Goal: Task Accomplishment & Management: Manage account settings

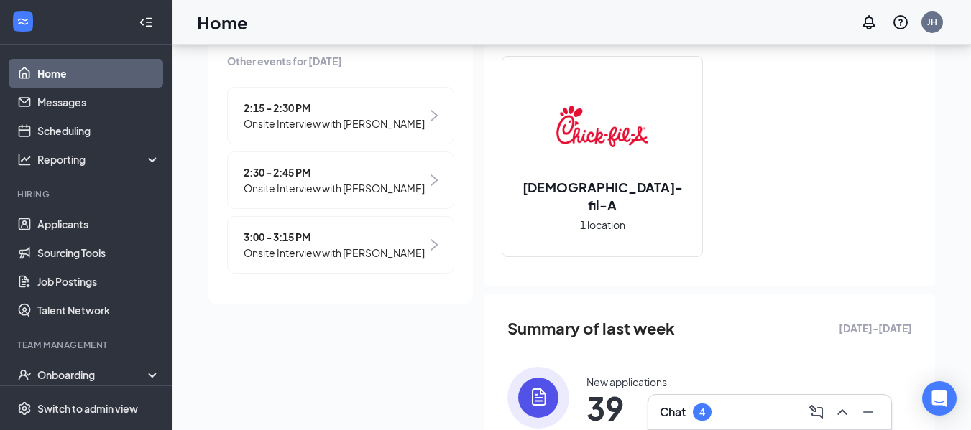
scroll to position [135, 0]
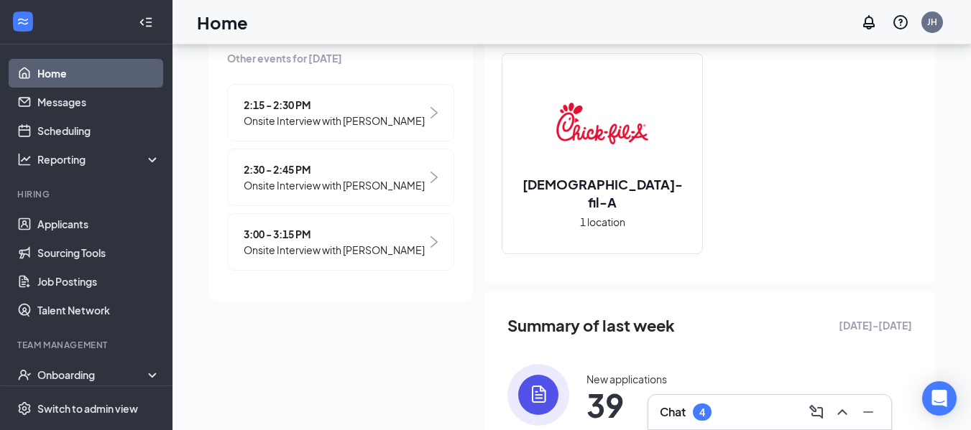
click at [765, 416] on div "Chat 4" at bounding box center [770, 412] width 220 height 23
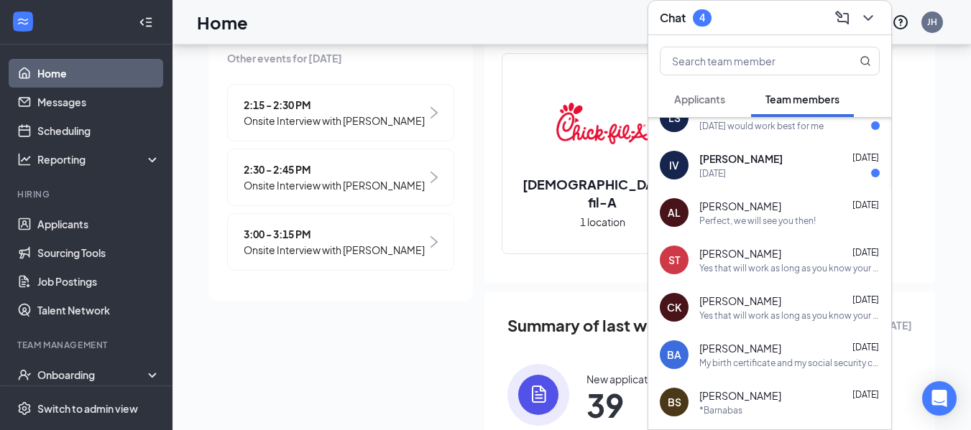
scroll to position [73, 0]
click at [741, 313] on div "Yes that will work as long as you know your student ID!" at bounding box center [789, 314] width 180 height 12
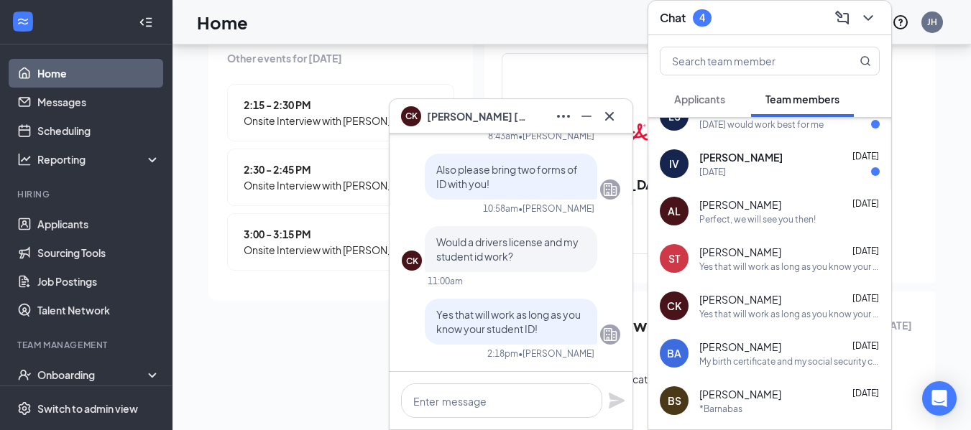
scroll to position [356, 0]
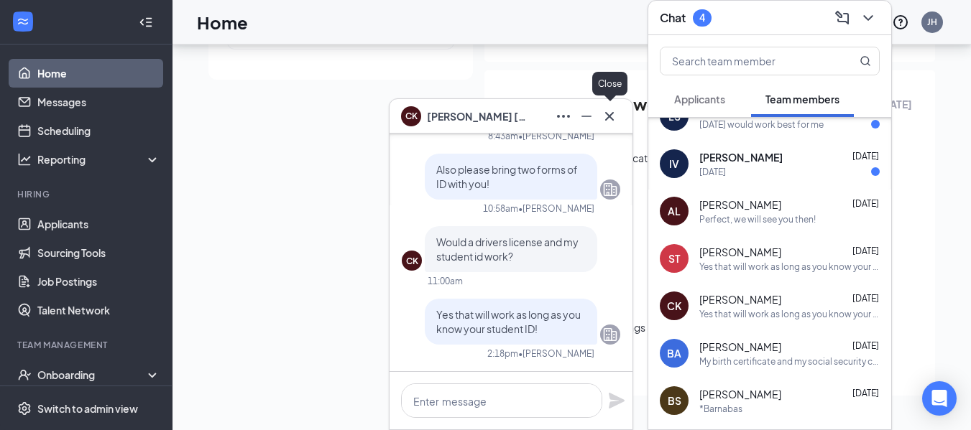
click at [604, 121] on icon "Cross" at bounding box center [609, 116] width 17 height 17
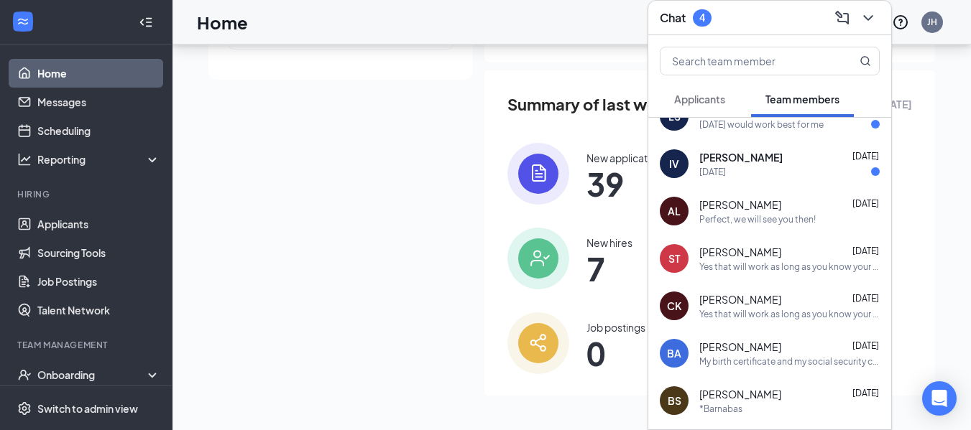
scroll to position [0, 0]
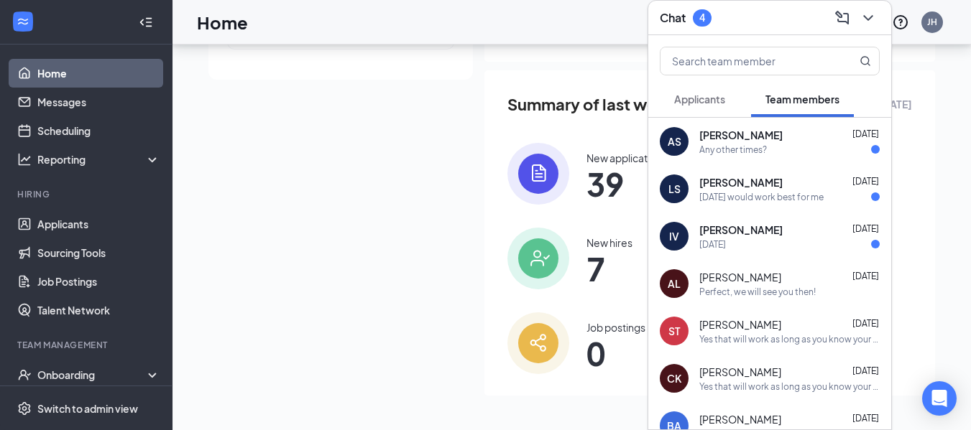
click at [724, 236] on span "[PERSON_NAME]" at bounding box center [740, 230] width 83 height 14
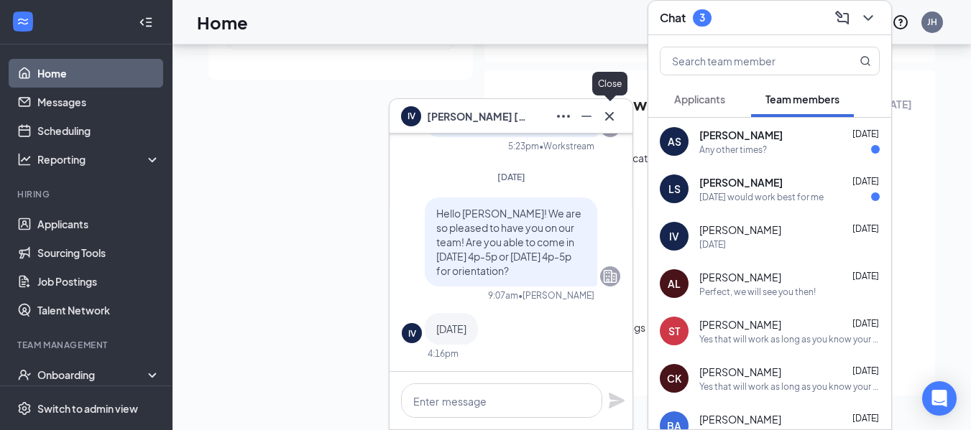
click at [607, 125] on button at bounding box center [609, 116] width 23 height 23
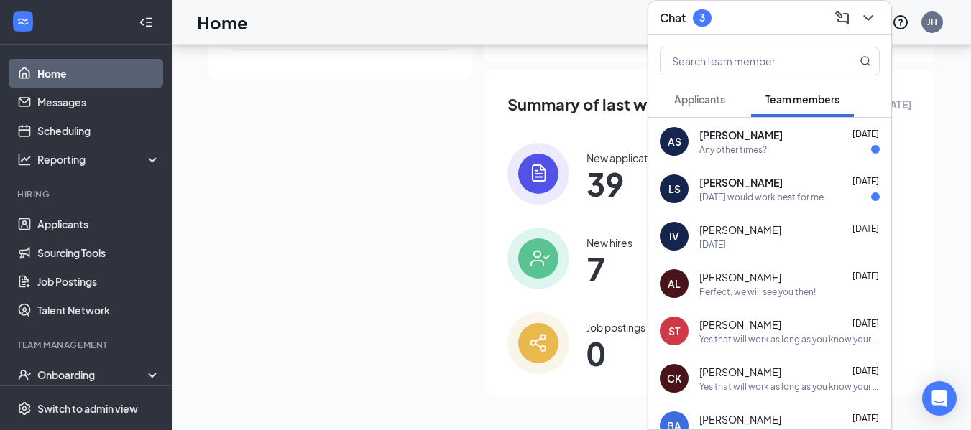
click at [725, 177] on span "[PERSON_NAME]" at bounding box center [740, 182] width 83 height 14
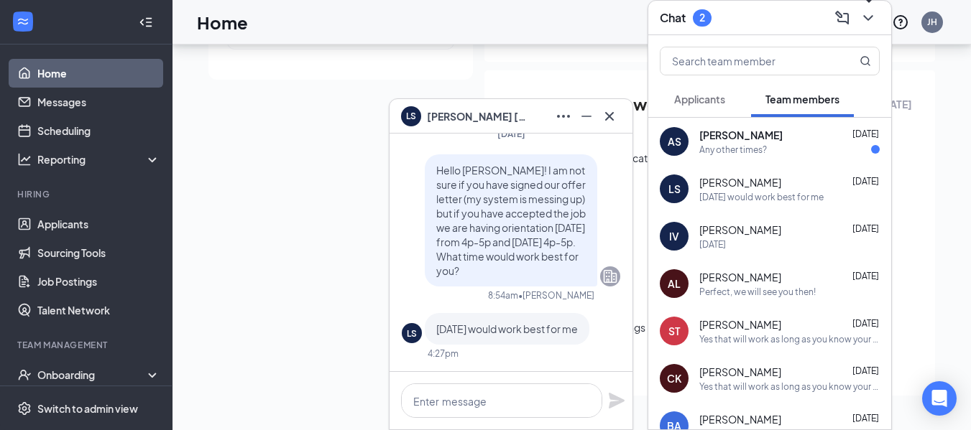
click at [861, 24] on icon "ChevronDown" at bounding box center [867, 17] width 17 height 17
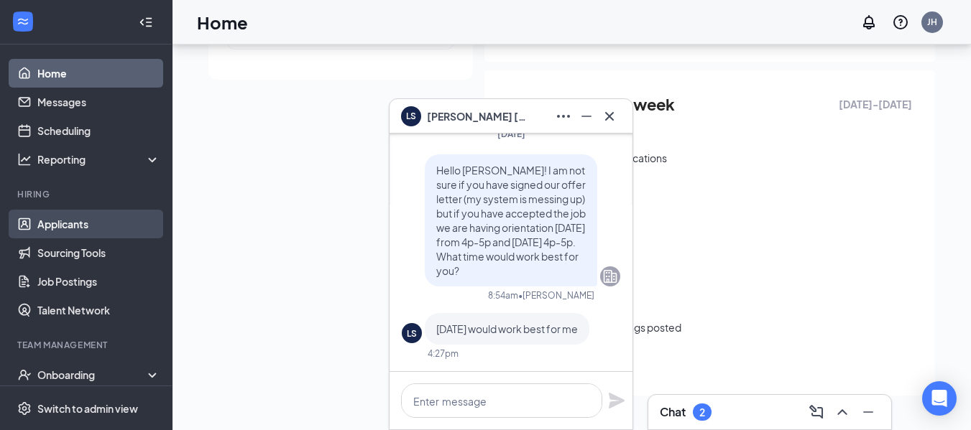
click at [88, 220] on link "Applicants" at bounding box center [98, 224] width 123 height 29
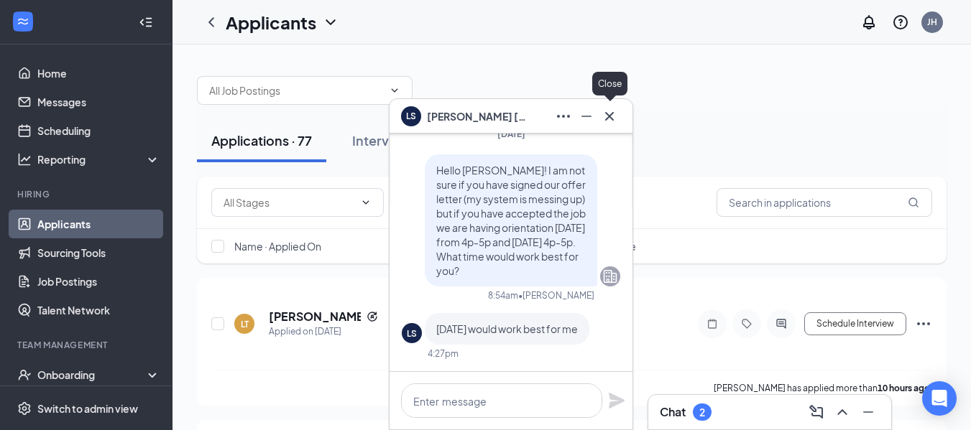
click at [617, 119] on icon "Cross" at bounding box center [609, 116] width 17 height 17
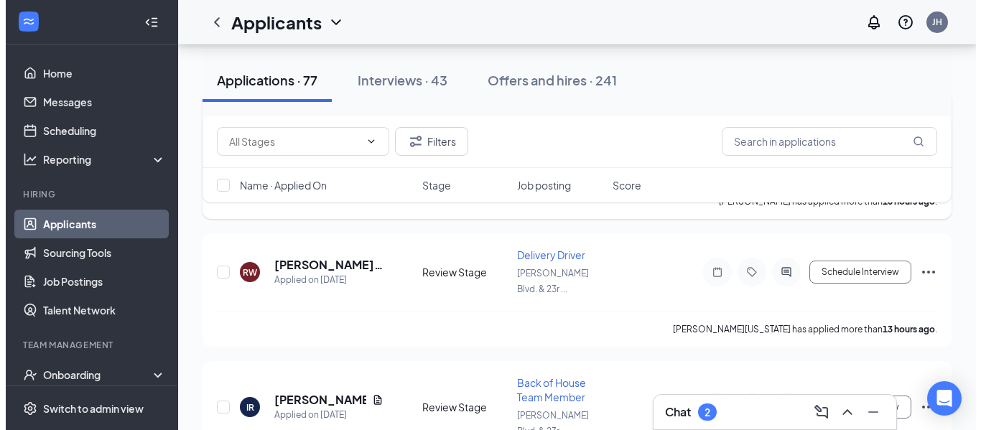
scroll to position [186, 0]
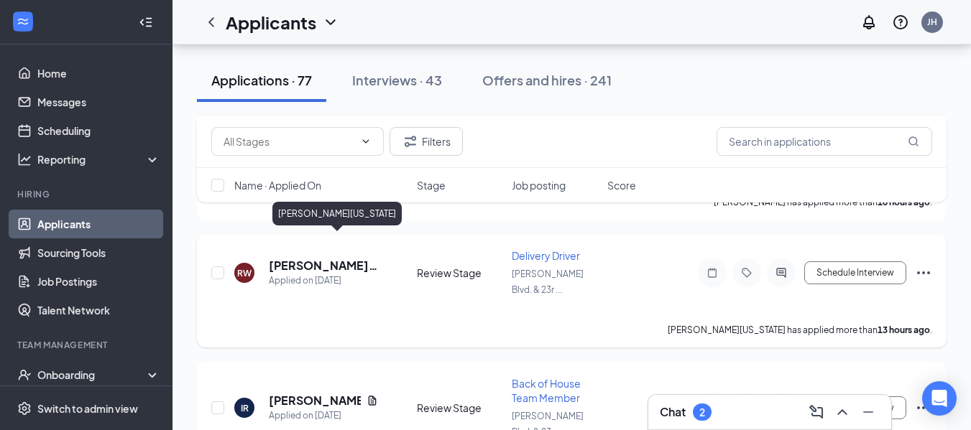
click at [310, 258] on h5 "[PERSON_NAME][US_STATE]" at bounding box center [323, 266] width 109 height 16
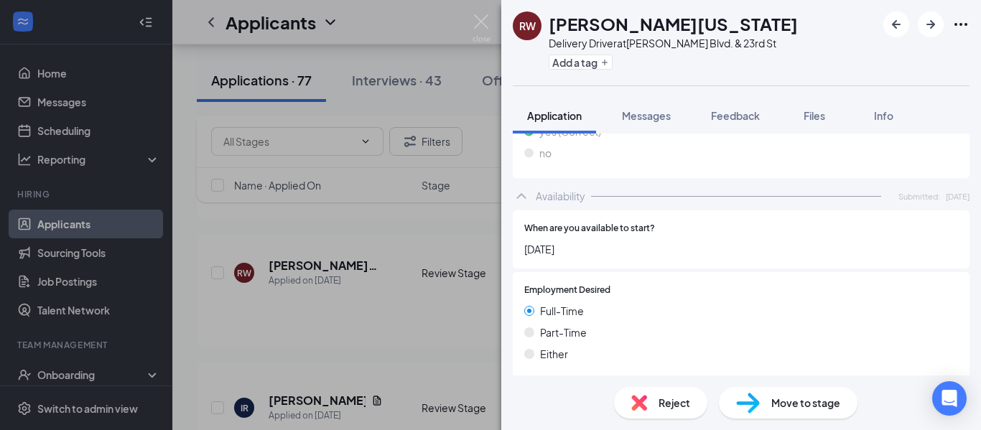
scroll to position [1373, 0]
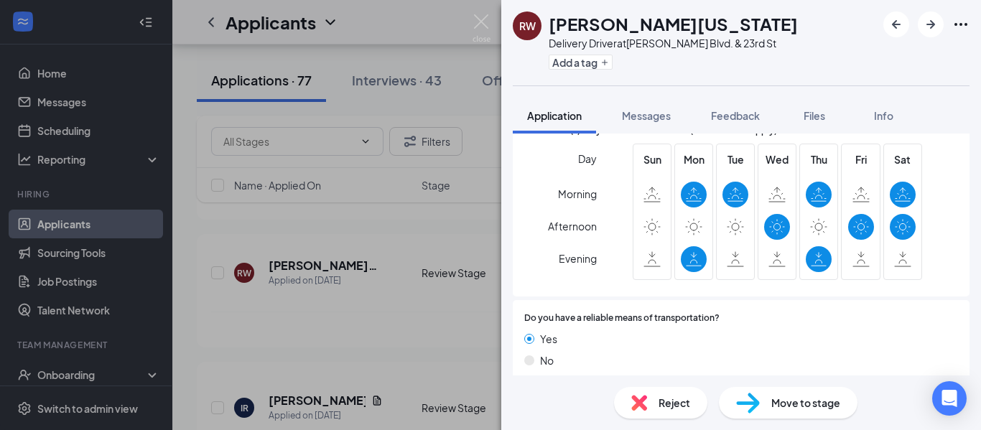
click at [410, 299] on div "RW [PERSON_NAME][US_STATE] Delivery Driver at [PERSON_NAME][GEOGRAPHIC_DATA]. &…" at bounding box center [490, 215] width 981 height 430
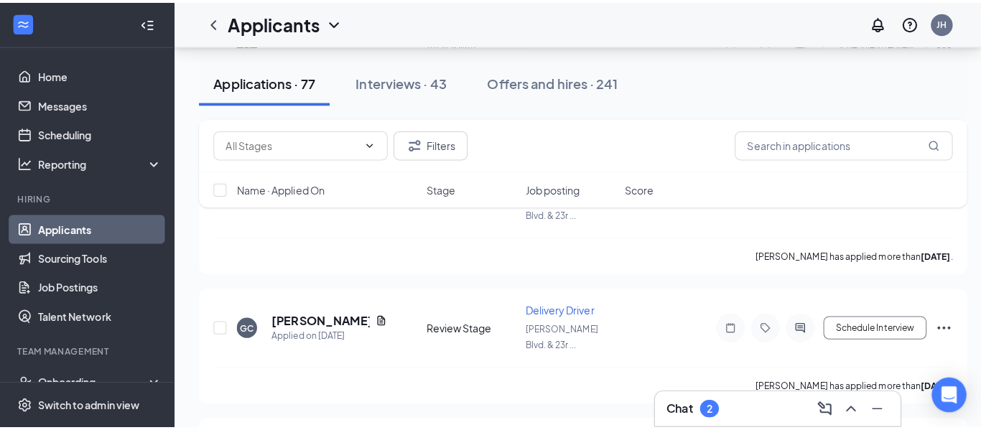
scroll to position [693, 0]
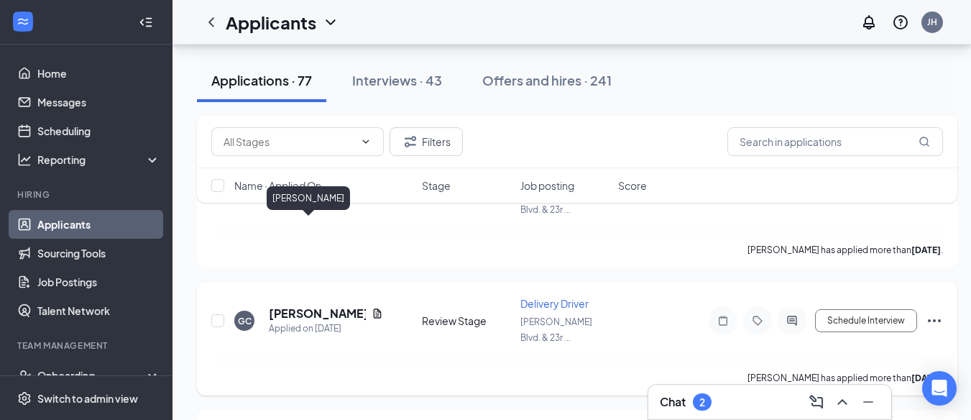
click at [297, 305] on h5 "[PERSON_NAME]" at bounding box center [317, 313] width 97 height 16
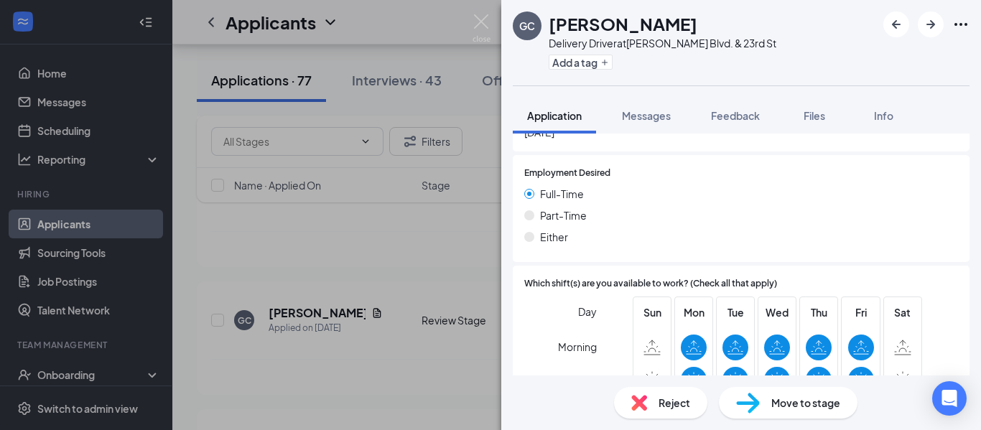
scroll to position [1359, 0]
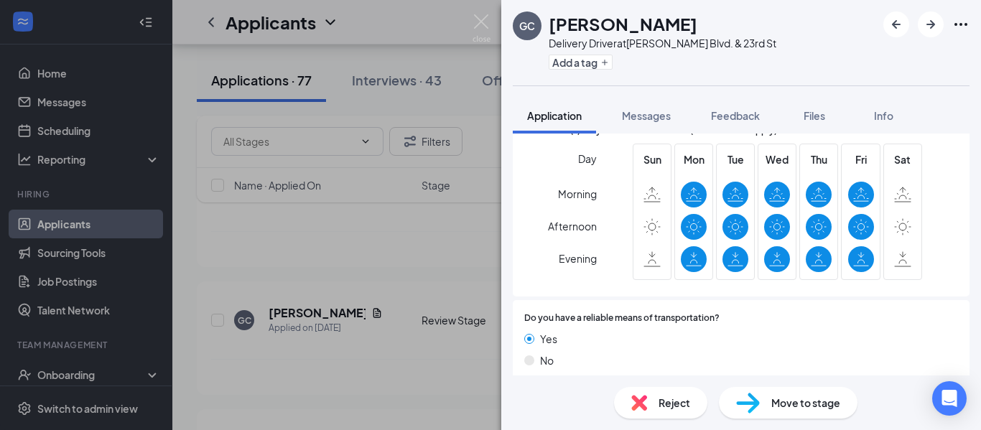
click at [766, 402] on div "Move to stage" at bounding box center [788, 403] width 139 height 32
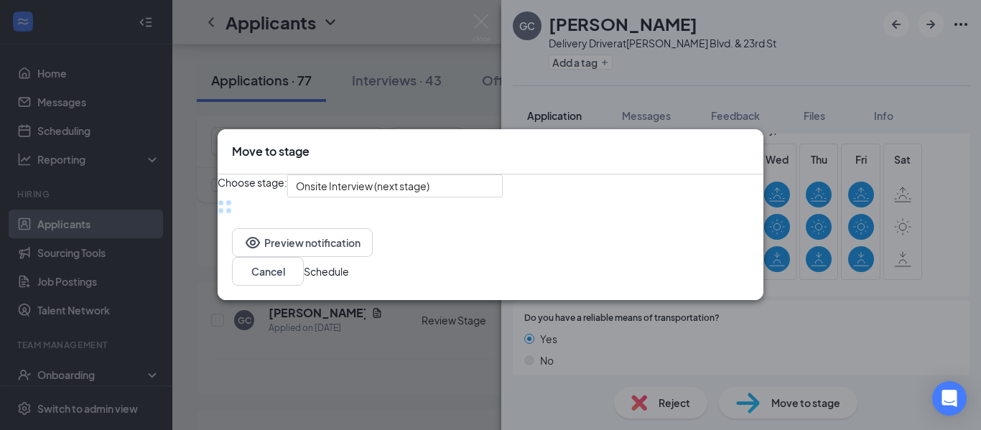
scroll to position [1354, 0]
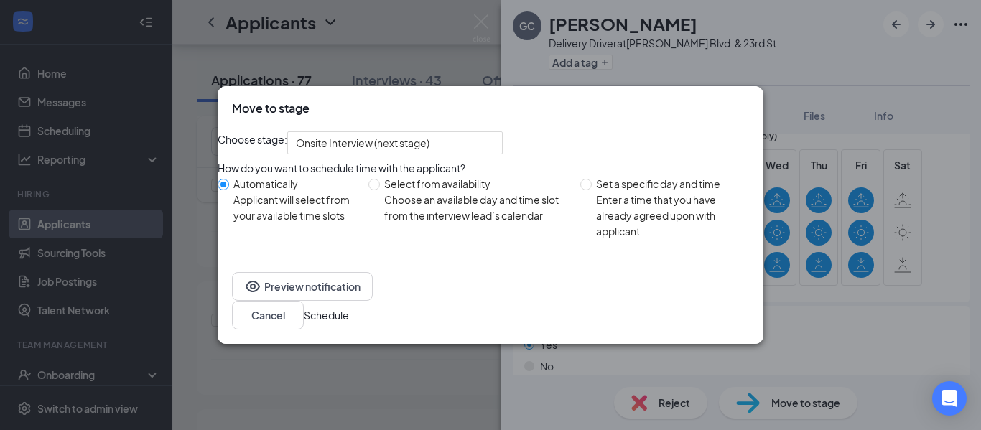
click at [349, 320] on button "Schedule" at bounding box center [326, 315] width 45 height 16
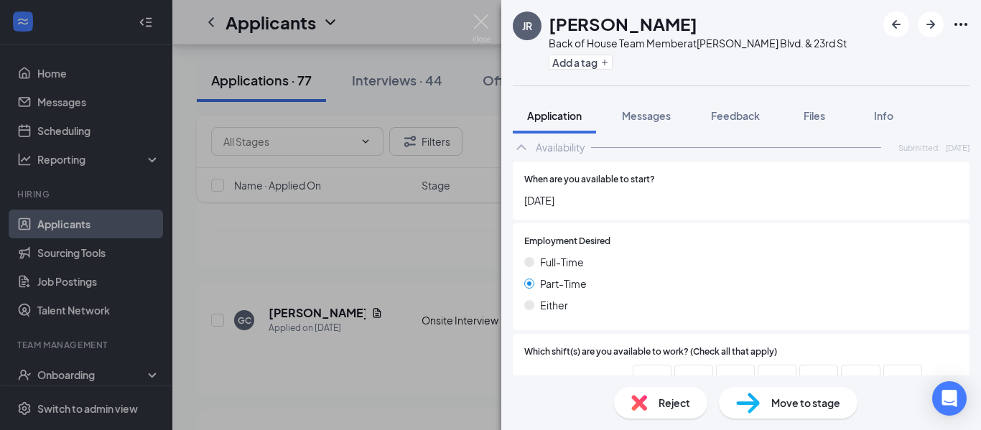
scroll to position [1156, 0]
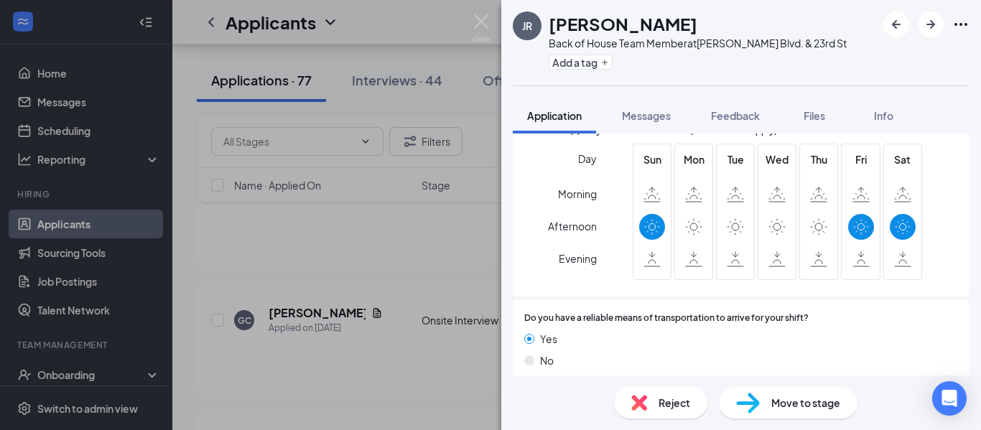
click at [340, 356] on div "JR [PERSON_NAME] Back of House Team Member at [PERSON_NAME][GEOGRAPHIC_DATA]. &…" at bounding box center [490, 215] width 981 height 430
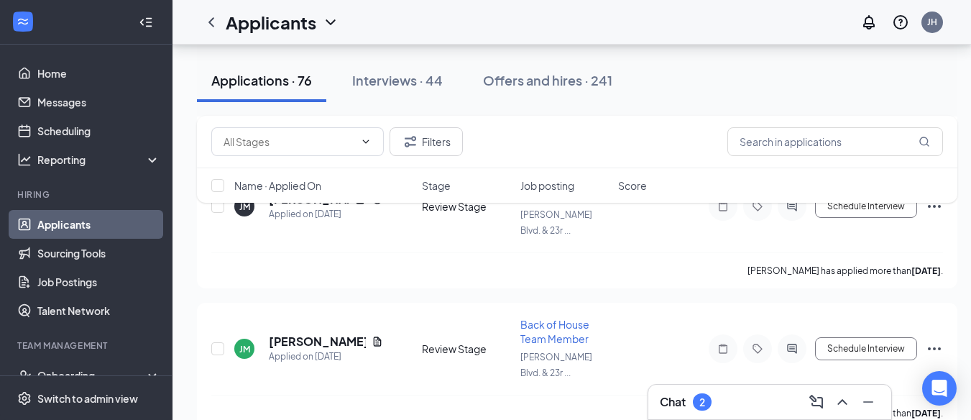
scroll to position [1097, 0]
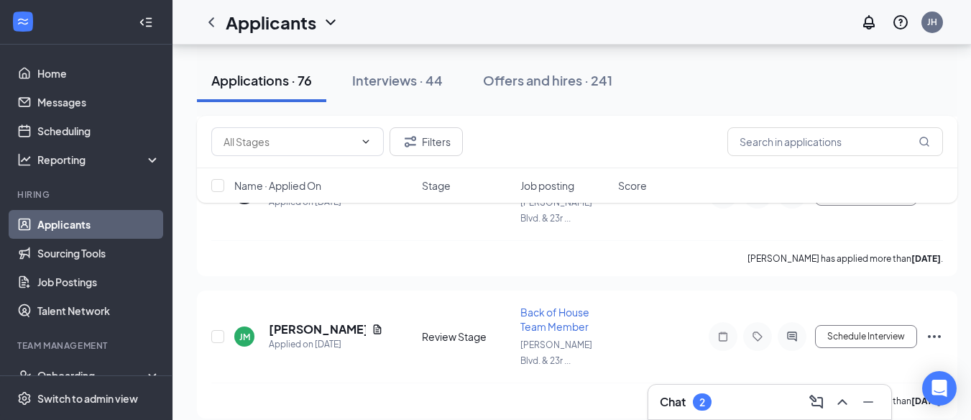
click at [754, 419] on div "Chat 2" at bounding box center [769, 402] width 244 height 36
click at [746, 387] on div "Chat 2" at bounding box center [769, 401] width 243 height 34
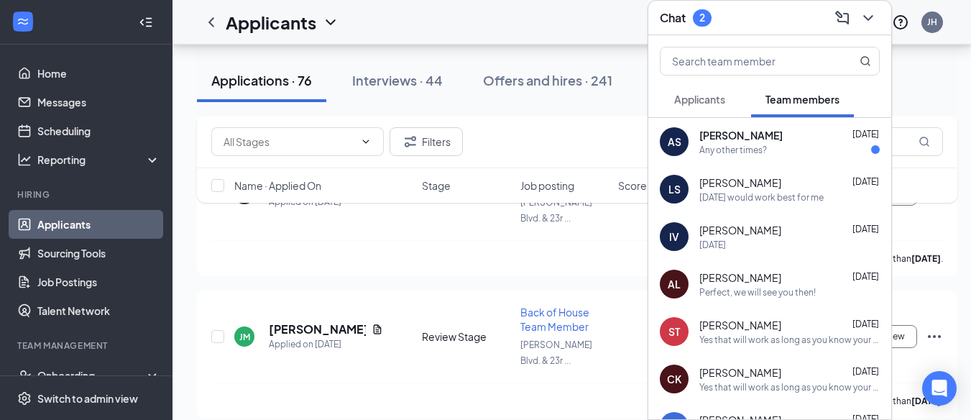
click at [749, 144] on div "Any other times?" at bounding box center [733, 150] width 68 height 12
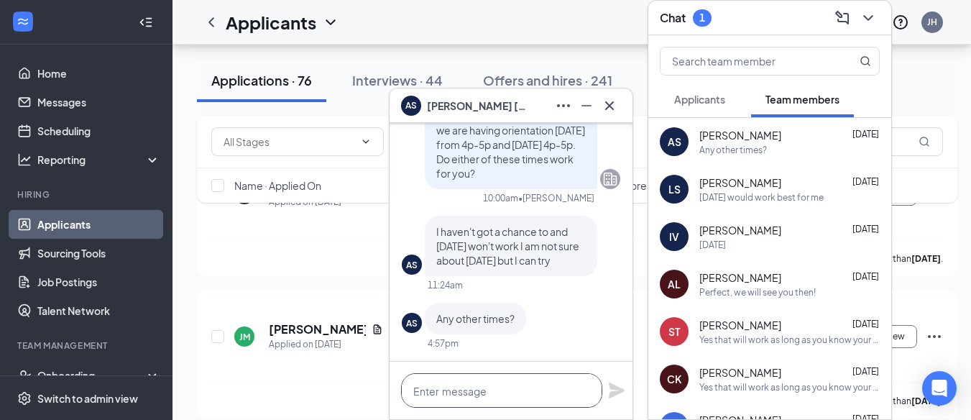
click at [476, 389] on textarea at bounding box center [501, 390] width 201 height 34
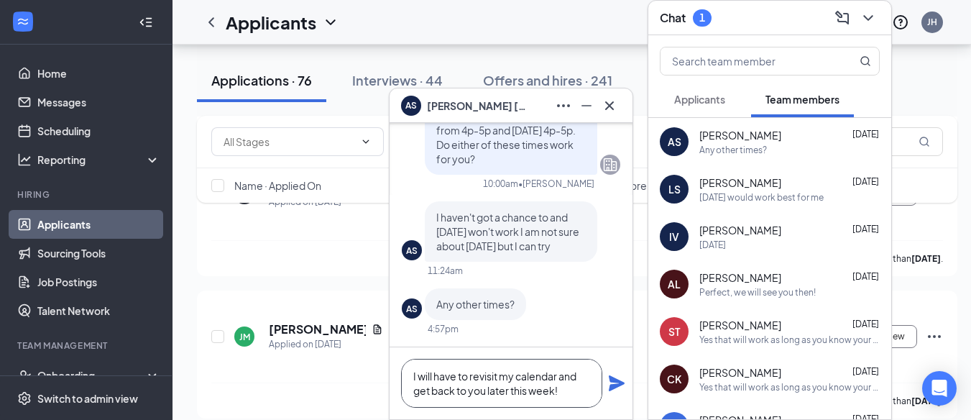
type textarea "I will have to revisit my calendar and get back to you later this week!"
click at [614, 382] on icon "Plane" at bounding box center [617, 383] width 16 height 16
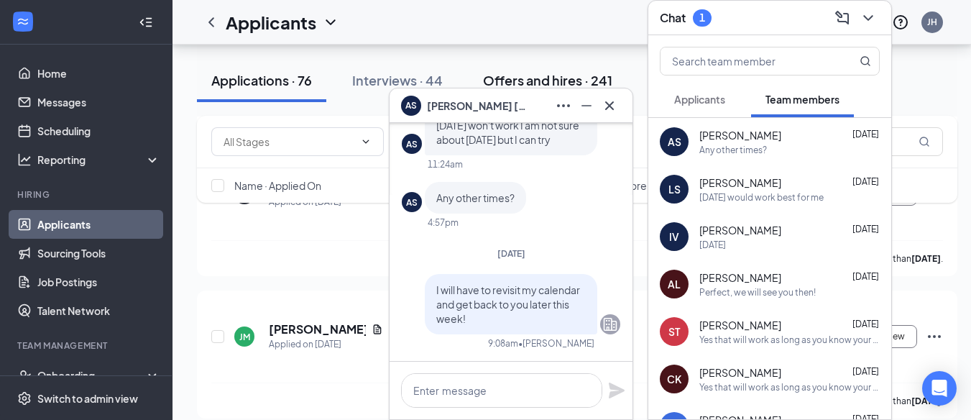
scroll to position [0, 0]
click at [614, 103] on icon "Cross" at bounding box center [609, 105] width 17 height 17
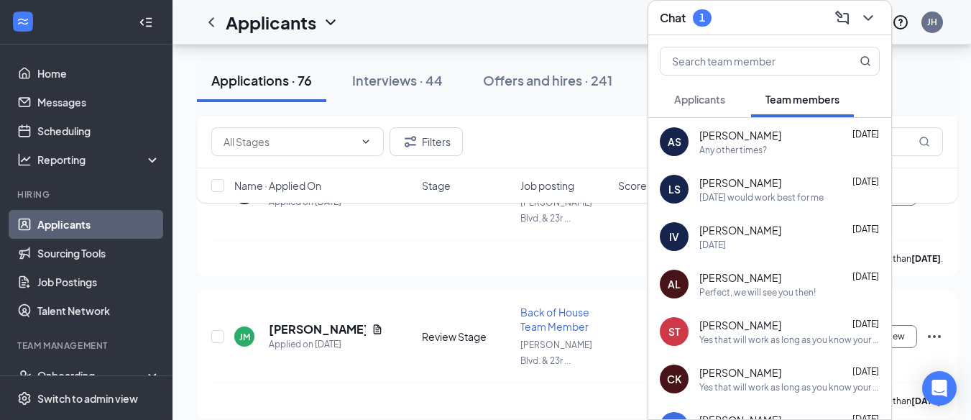
click at [758, 367] on span "[PERSON_NAME]" at bounding box center [740, 372] width 82 height 14
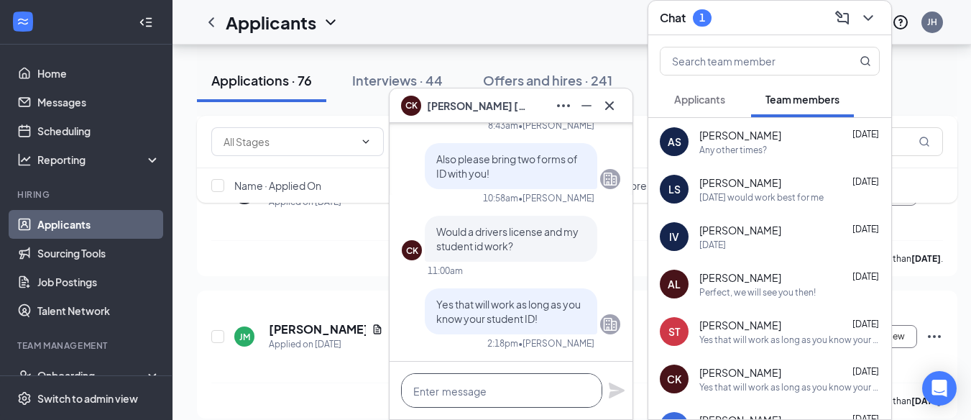
click at [454, 399] on textarea at bounding box center [501, 390] width 201 height 34
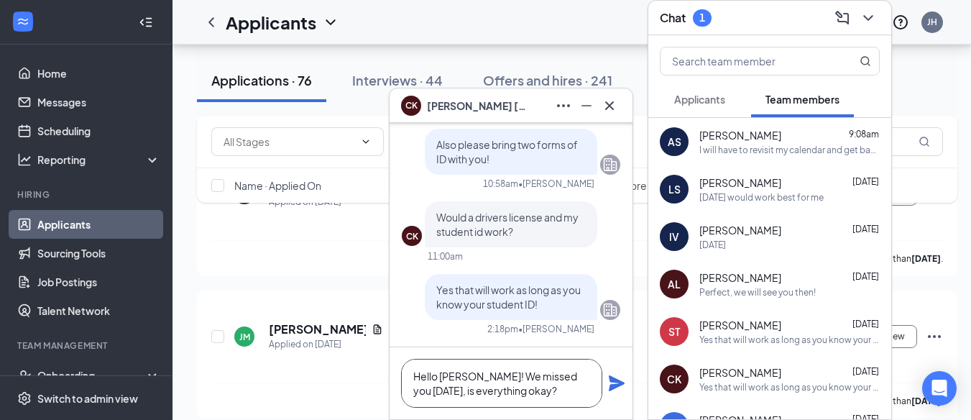
type textarea "Hello [PERSON_NAME]! We missed you [DATE], is everything okay?"
click at [621, 381] on icon "Plane" at bounding box center [617, 383] width 16 height 16
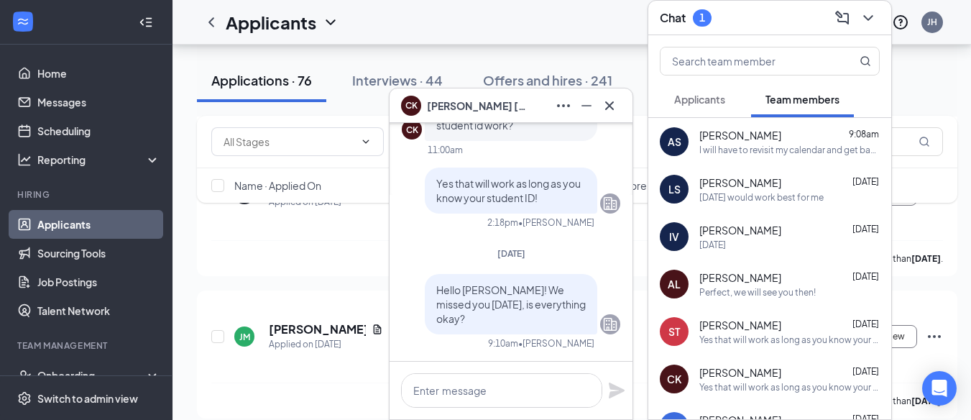
scroll to position [0, 0]
click at [602, 114] on button at bounding box center [609, 105] width 23 height 23
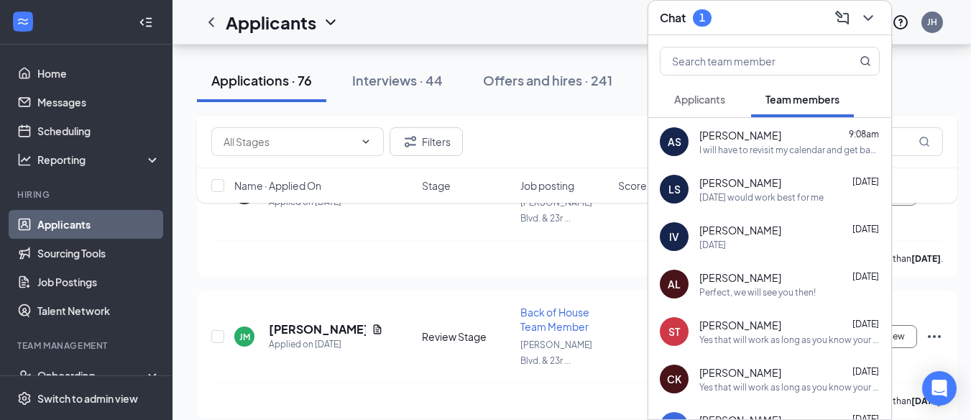
click at [868, 14] on icon "ChevronDown" at bounding box center [867, 17] width 17 height 17
